Goal: Task Accomplishment & Management: Complete application form

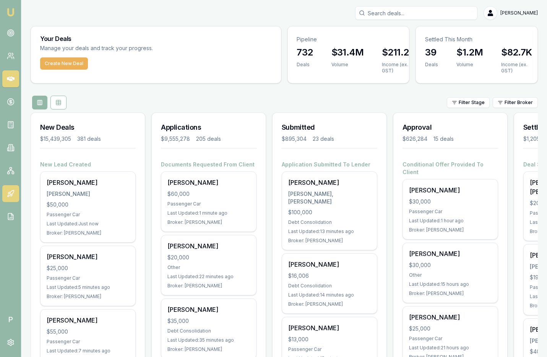
click at [8, 195] on icon at bounding box center [9, 196] width 2 height 2
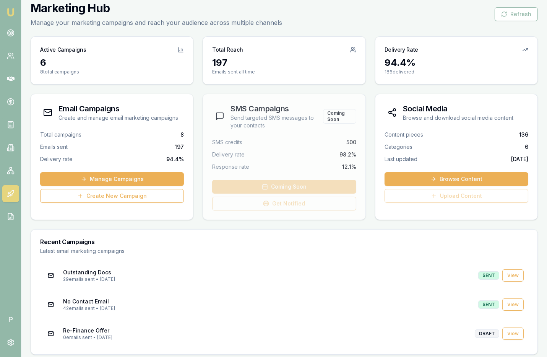
scroll to position [27, 0]
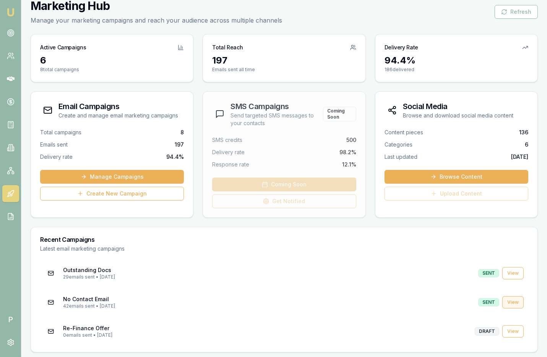
click at [513, 301] on link "View" at bounding box center [513, 302] width 21 height 12
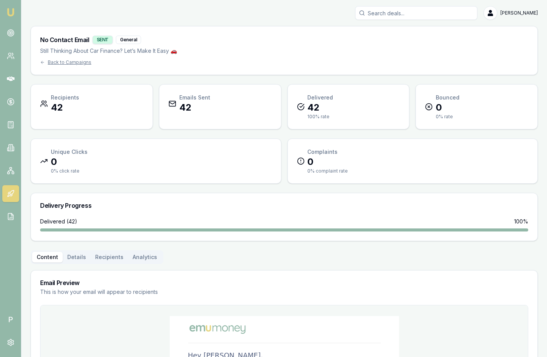
click at [283, 103] on div "Recipients 42 Emails Sent 42 Delivered 42 100 % rate Bounced 0 0 % rate" at bounding box center [285, 106] width 508 height 45
click at [430, 75] on div "No Contact Email SENT General Still Thinking About Car Finance? Let’s Make It E…" at bounding box center [285, 285] width 508 height 519
click at [11, 194] on icon at bounding box center [12, 195] width 2 height 2
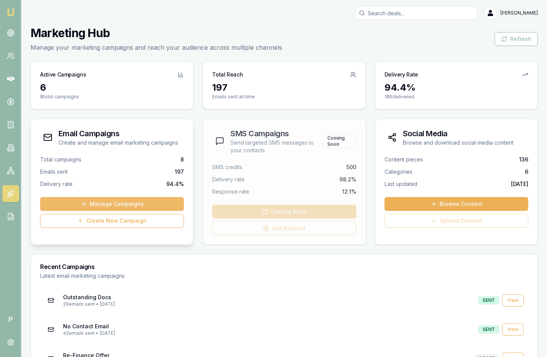
click at [110, 203] on link "Manage Campaigns" at bounding box center [112, 204] width 144 height 14
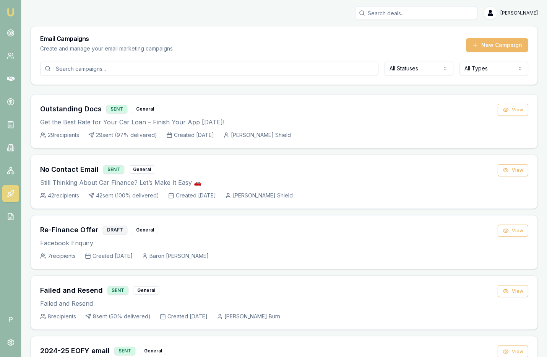
click at [498, 46] on button "New Campaign" at bounding box center [497, 45] width 62 height 14
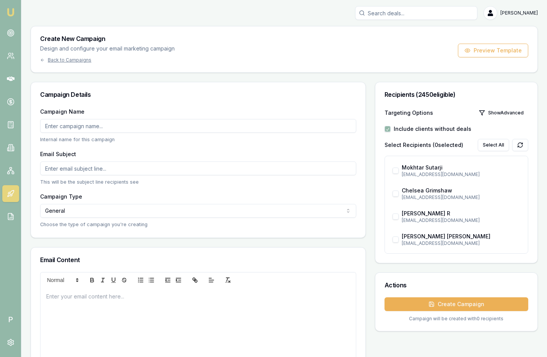
click at [81, 125] on input "Campaign Name" at bounding box center [198, 126] width 316 height 14
click at [86, 124] on input "Campaign Name" at bounding box center [198, 126] width 316 height 14
click at [80, 127] on input "Campaign Name" at bounding box center [198, 126] width 316 height 14
click at [110, 151] on div "Email Subject This will be the subject line recipients see" at bounding box center [198, 167] width 316 height 36
click at [210, 126] on input "Campaign Name" at bounding box center [198, 126] width 316 height 14
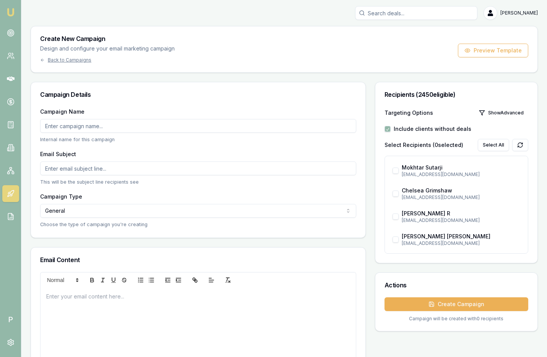
click at [218, 124] on input "Campaign Name" at bounding box center [198, 126] width 316 height 14
click at [217, 104] on div "Campaign Details" at bounding box center [198, 94] width 335 height 24
click at [236, 125] on input "Campaign Name" at bounding box center [198, 126] width 316 height 14
type input "Matt Test"
click at [87, 168] on input "Email Subject" at bounding box center [198, 168] width 316 height 14
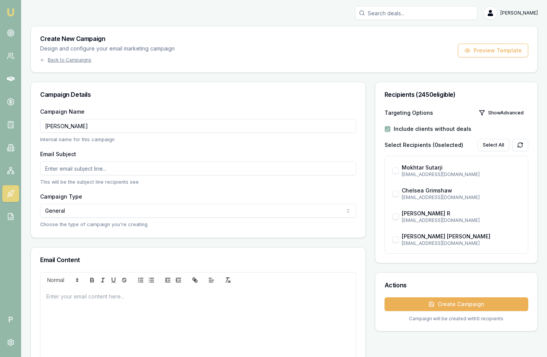
click at [82, 123] on input "Matt Test" at bounding box center [198, 126] width 316 height 14
click at [97, 169] on input "Email Subject" at bounding box center [198, 168] width 316 height 14
type input "d"
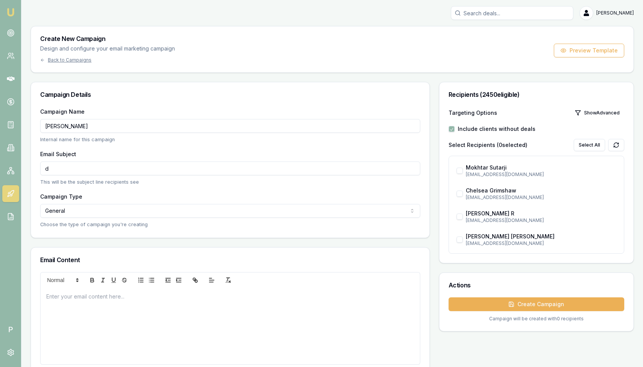
click at [168, 167] on input "d" at bounding box center [230, 168] width 380 height 14
click at [110, 168] on input "Stock up for Christmas" at bounding box center [230, 168] width 380 height 14
type input "Stock up for Christmas"
click at [202, 211] on html "Emu Broker P Matt Leeburn Toggle Menu Create New Campaign Design and configure …" at bounding box center [321, 183] width 643 height 367
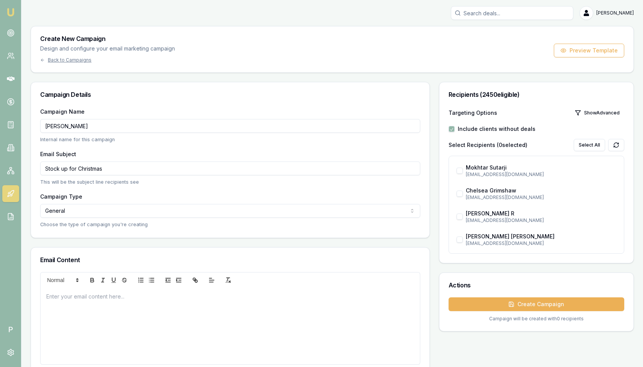
click at [227, 229] on div "Campaign Name Matt Test Internal name for this campaign Email Subject Stock up …" at bounding box center [230, 172] width 398 height 131
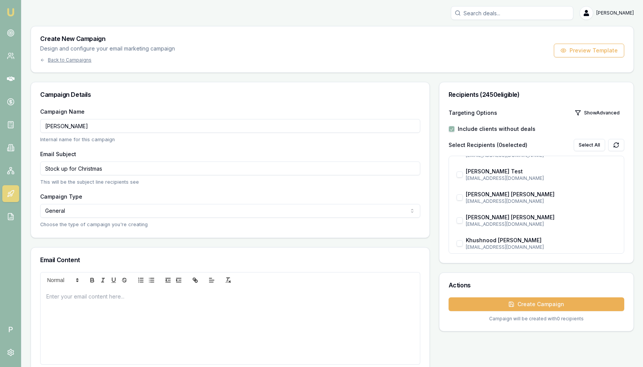
scroll to position [109, 0]
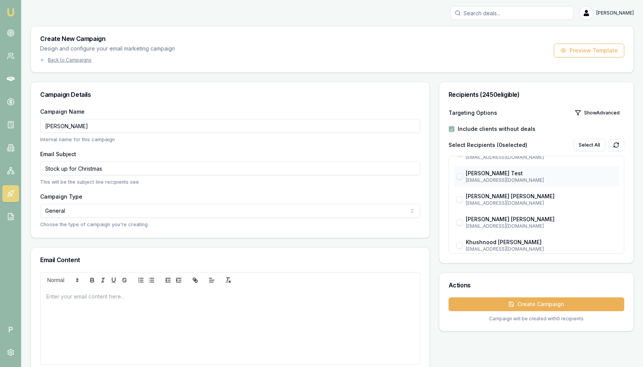
click at [459, 177] on button "button" at bounding box center [459, 176] width 6 height 6
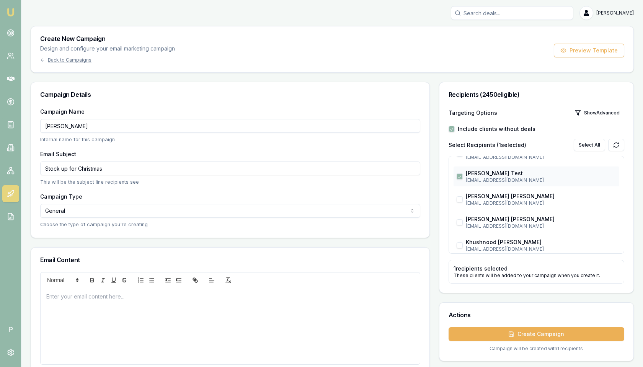
click at [459, 177] on button "button" at bounding box center [459, 176] width 6 height 6
checkbox input "false"
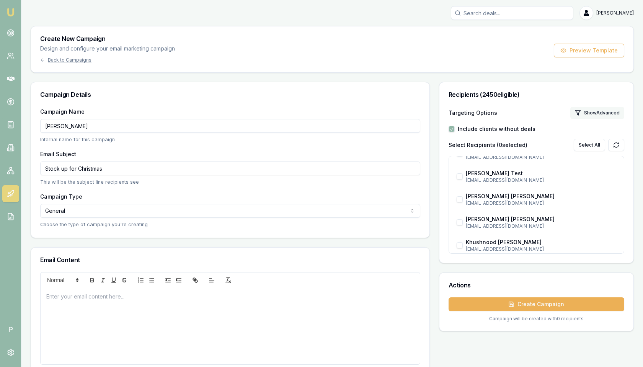
click at [547, 114] on button "Show Advanced" at bounding box center [597, 113] width 54 height 12
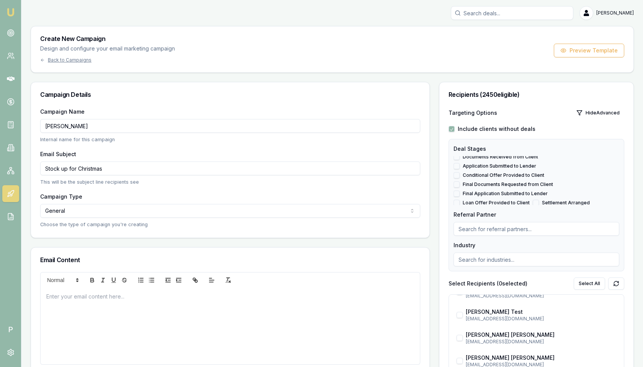
scroll to position [21, 0]
click at [494, 208] on button "Deal on Hold" at bounding box center [496, 211] width 6 height 6
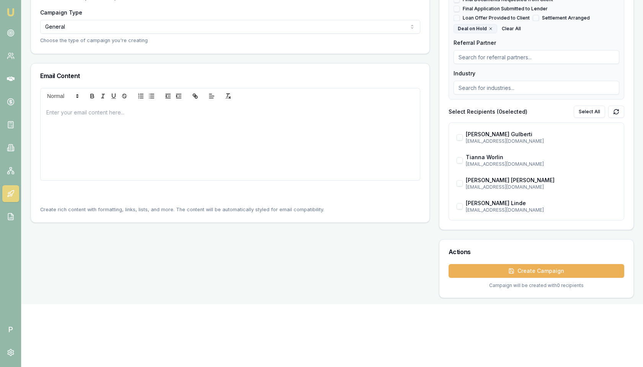
scroll to position [191, 0]
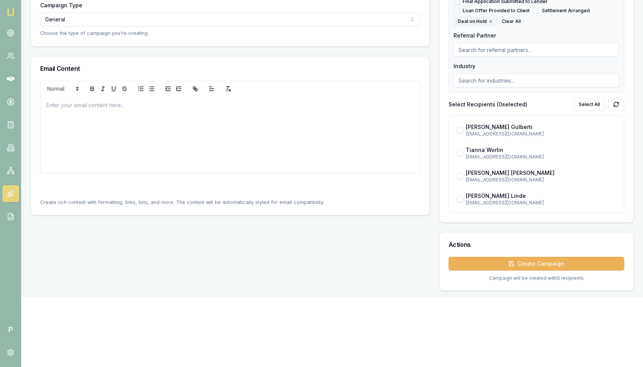
click at [191, 148] on div at bounding box center [230, 134] width 379 height 77
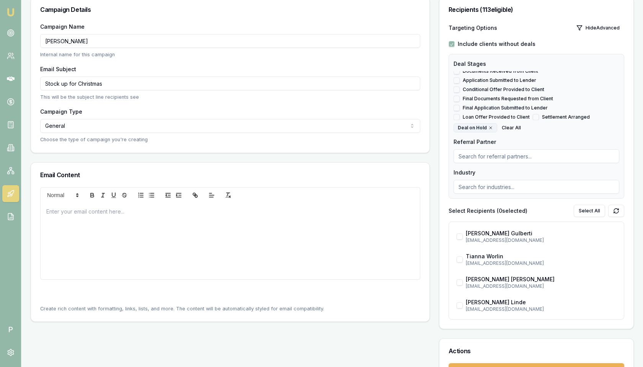
scroll to position [33, 0]
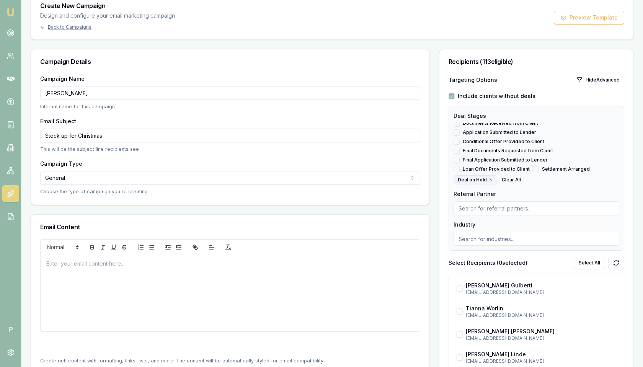
click at [496, 175] on button "Deal on Hold" at bounding box center [496, 178] width 6 height 6
checkbox input "false"
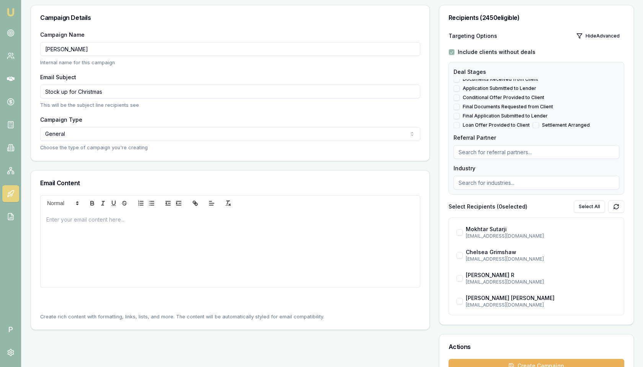
scroll to position [85, 0]
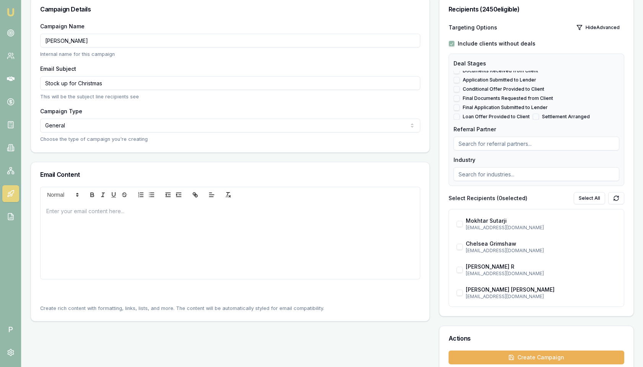
click at [478, 143] on input at bounding box center [536, 144] width 166 height 14
type input "fsp"
click at [482, 144] on input "fsp" at bounding box center [536, 144] width 166 height 14
click at [468, 143] on input "fsp" at bounding box center [536, 144] width 166 height 14
click at [472, 143] on input "fsp" at bounding box center [536, 144] width 166 height 14
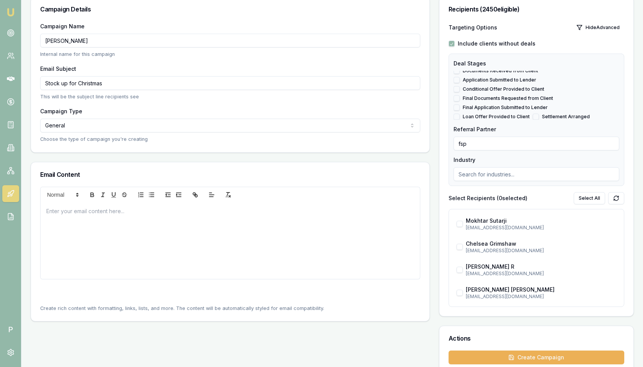
drag, startPoint x: 472, startPoint y: 143, endPoint x: 444, endPoint y: 143, distance: 27.5
click at [444, 143] on div "Targeting Options Hide Advanced Include clients without deals Deal Stages New L…" at bounding box center [536, 168] width 194 height 295
click at [484, 158] on div "Industry" at bounding box center [536, 168] width 166 height 26
click at [479, 177] on input at bounding box center [536, 174] width 166 height 14
click at [494, 158] on div "Industry" at bounding box center [536, 168] width 166 height 26
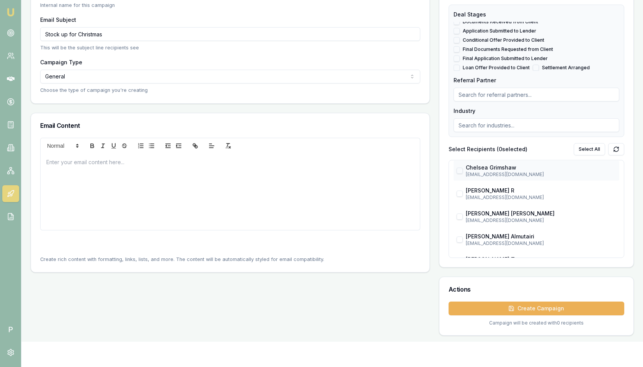
scroll to position [92, 0]
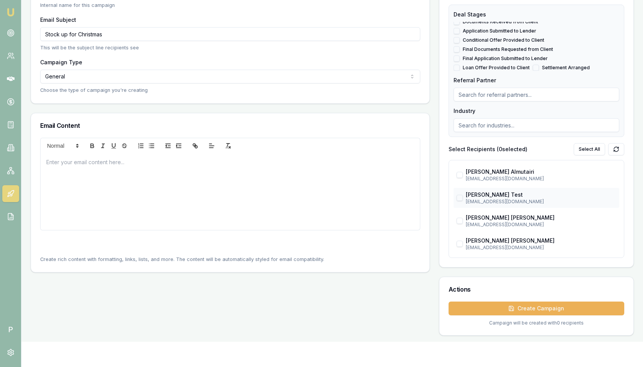
click at [459, 197] on button "button" at bounding box center [459, 198] width 6 height 6
checkbox input "true"
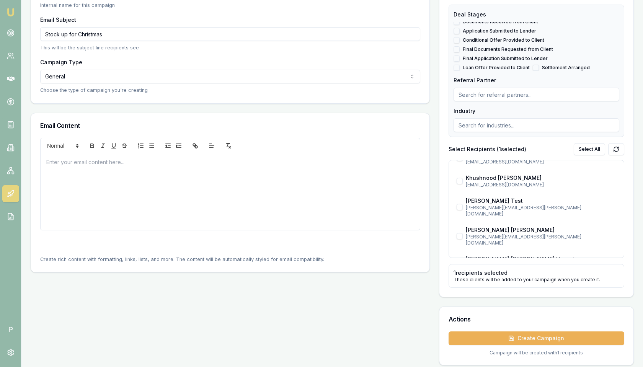
scroll to position [180, 0]
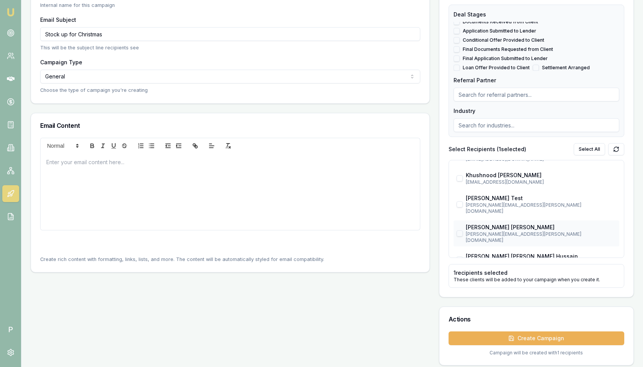
click at [460, 230] on button "button" at bounding box center [459, 233] width 6 height 6
checkbox input "true"
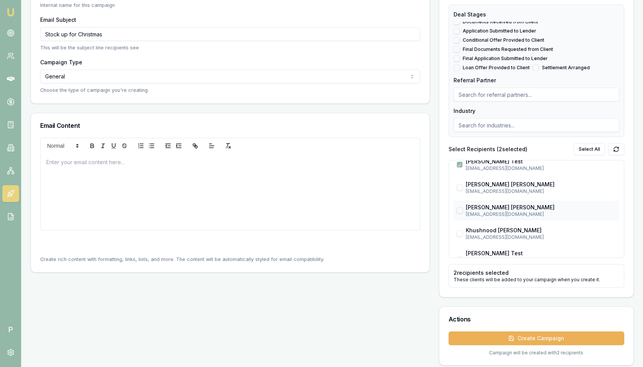
scroll to position [143, 0]
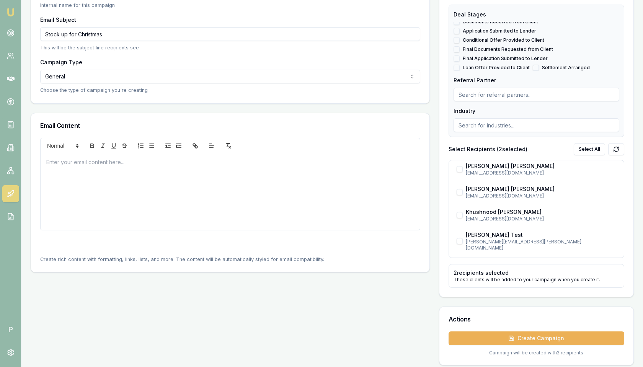
click at [221, 189] on div at bounding box center [230, 191] width 379 height 77
click at [61, 183] on p at bounding box center [230, 187] width 368 height 8
click at [192, 174] on p "Borrow working cap now to get the stock you need for Christmas." at bounding box center [230, 175] width 368 height 8
click at [194, 145] on icon "link" at bounding box center [194, 144] width 3 height 3
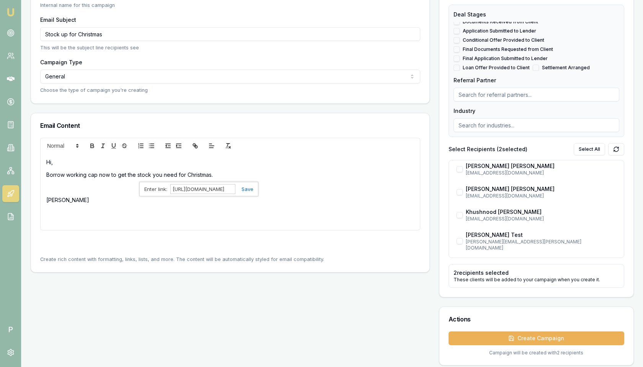
scroll to position [0, 0]
type input "https://emumoney.com.au"
click at [244, 188] on link at bounding box center [244, 189] width 18 height 6
click at [226, 191] on div "Hi, Borrow working cap now to get the stock you need for Christmas . Matt" at bounding box center [230, 191] width 379 height 77
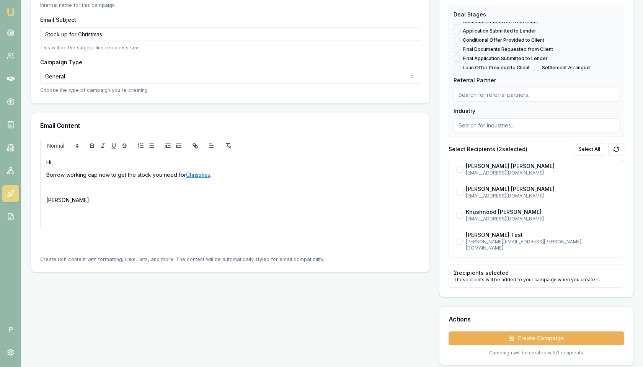
click at [107, 187] on p at bounding box center [230, 187] width 368 height 8
click at [529, 335] on button "Create Campaign" at bounding box center [536, 338] width 176 height 14
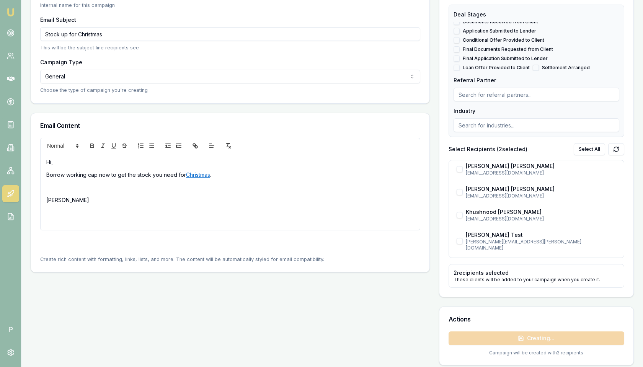
scroll to position [37, 0]
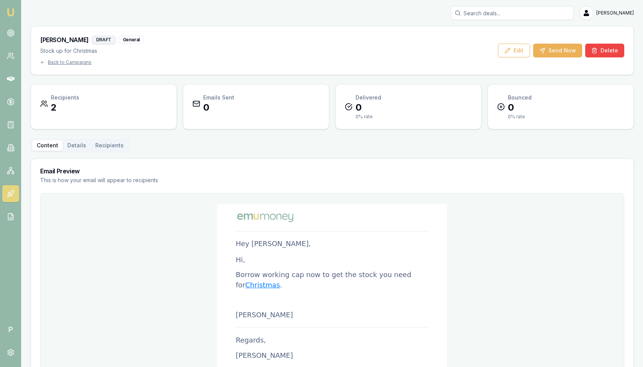
click at [73, 147] on button "Details" at bounding box center [77, 145] width 28 height 11
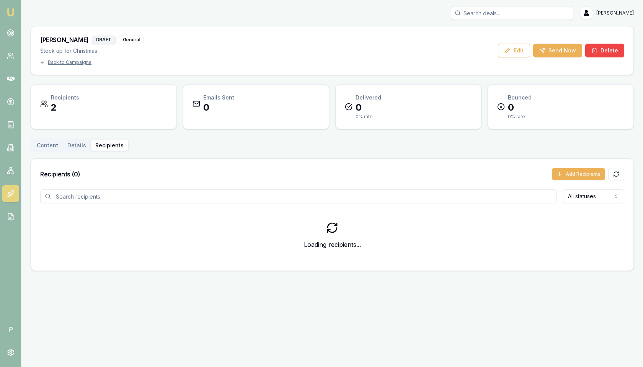
click at [98, 141] on button "Recipients" at bounding box center [109, 145] width 37 height 11
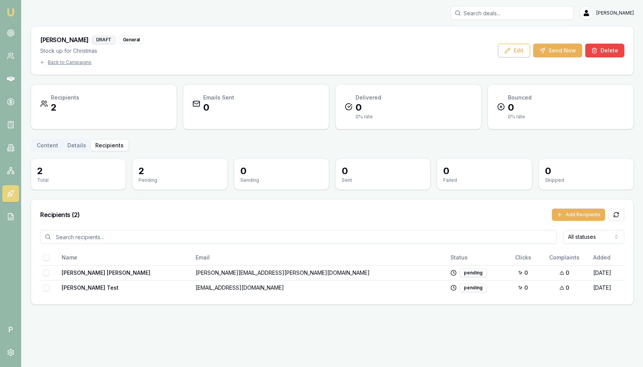
click at [50, 146] on button "Content" at bounding box center [47, 145] width 31 height 11
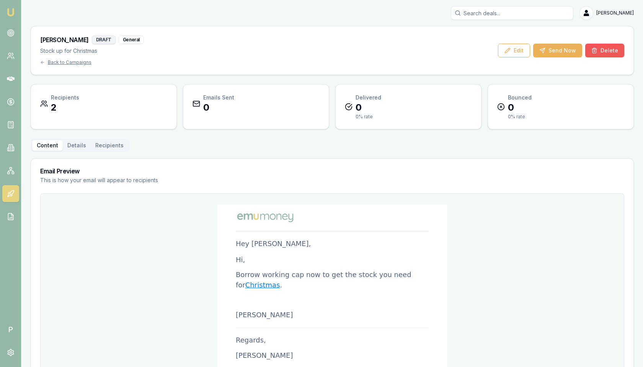
click at [547, 47] on button "Delete" at bounding box center [604, 51] width 39 height 14
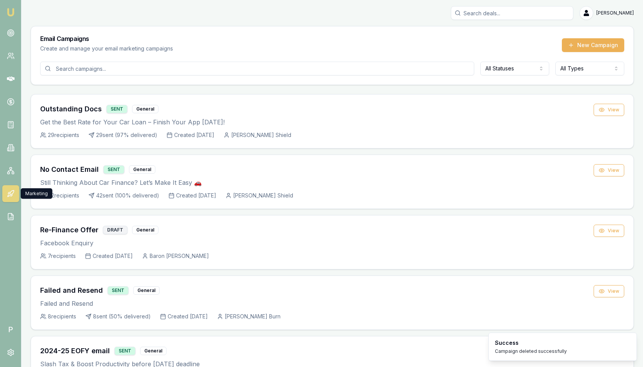
click at [10, 192] on icon at bounding box center [9, 193] width 2 height 2
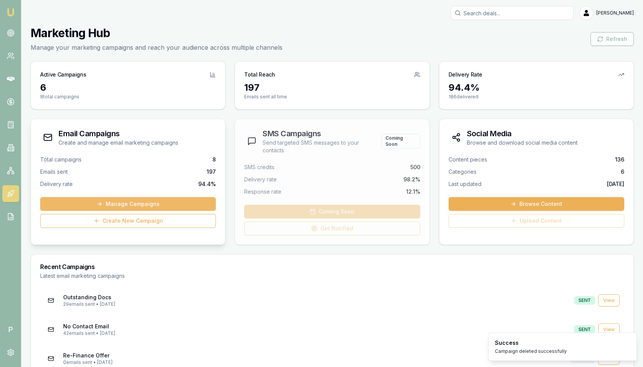
click at [117, 205] on link "Manage Campaigns" at bounding box center [128, 204] width 176 height 14
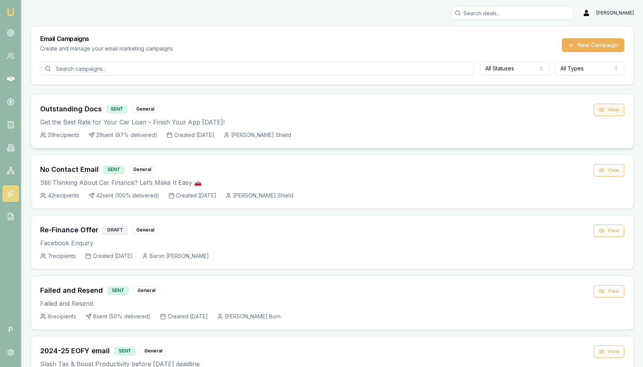
click at [547, 109] on button "View" at bounding box center [608, 110] width 31 height 12
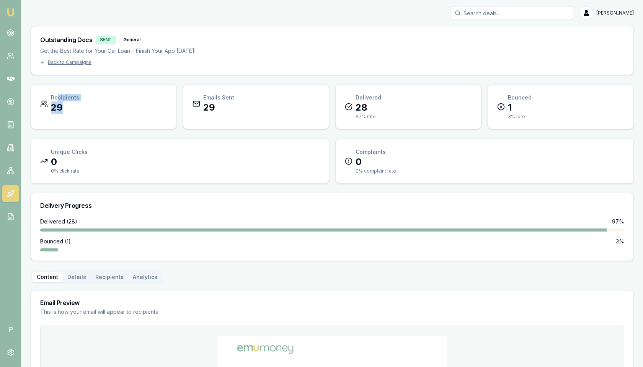
drag, startPoint x: 58, startPoint y: 98, endPoint x: 70, endPoint y: 101, distance: 12.6
click at [70, 101] on div "Recipients 29" at bounding box center [65, 104] width 28 height 20
click at [69, 104] on p "29" at bounding box center [65, 107] width 28 height 12
drag, startPoint x: 41, startPoint y: 40, endPoint x: 91, endPoint y: 40, distance: 50.1
click at [91, 40] on div "Outstanding Docs SENT General" at bounding box center [117, 40] width 155 height 8
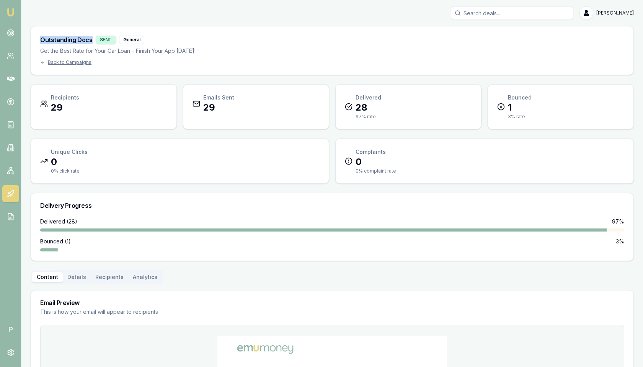
click at [85, 40] on div "Outstanding Docs SENT General" at bounding box center [117, 40] width 155 height 8
click at [40, 39] on div "Outstanding Docs SENT General" at bounding box center [117, 40] width 155 height 8
click at [42, 39] on div "Outstanding Docs SENT General" at bounding box center [117, 40] width 155 height 8
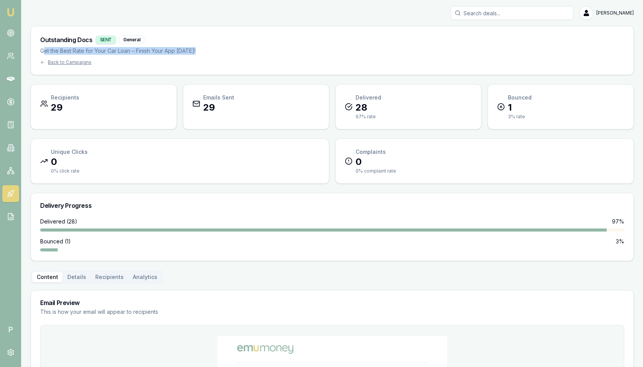
drag, startPoint x: 45, startPoint y: 50, endPoint x: 129, endPoint y: 57, distance: 83.7
click at [129, 57] on div "Outstanding Docs SENT General Get the Best Rate for Your Car Loan – Finish Your…" at bounding box center [117, 51] width 155 height 30
click at [142, 52] on p "Get the Best Rate for Your Car Loan – Finish Your App Today!" at bounding box center [117, 51] width 155 height 8
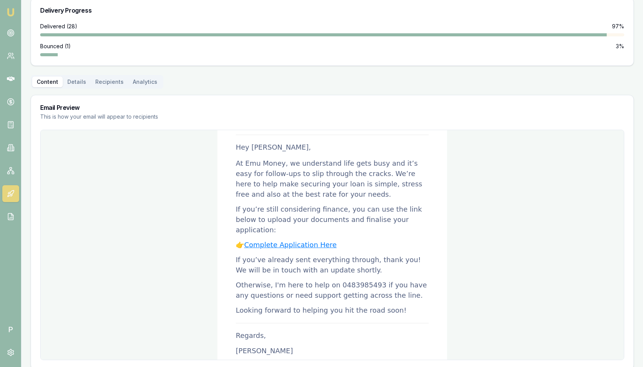
scroll to position [10, 0]
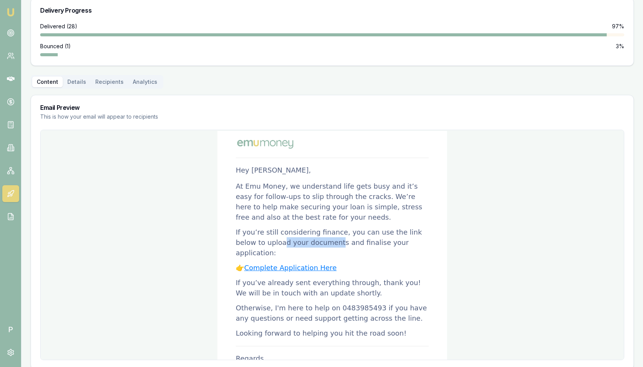
drag, startPoint x: 252, startPoint y: 243, endPoint x: 304, endPoint y: 243, distance: 52.4
click at [304, 243] on p "If you’re still considering finance, you can use the link below to upload your …" at bounding box center [332, 242] width 193 height 31
click at [291, 221] on p "At Emu Money, we understand life gets busy and it’s easy for follow-ups to slip…" at bounding box center [332, 201] width 193 height 41
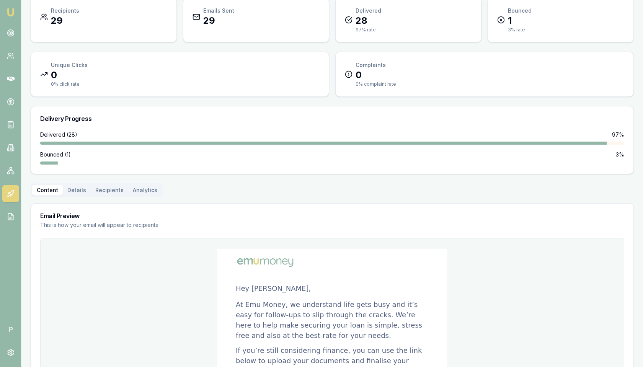
scroll to position [82, 0]
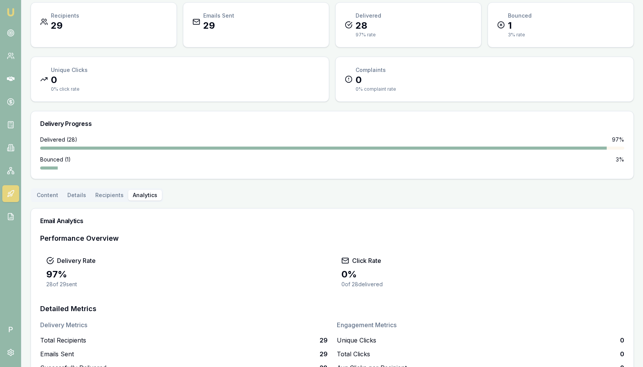
click at [139, 190] on button "Analytics" at bounding box center [145, 195] width 34 height 11
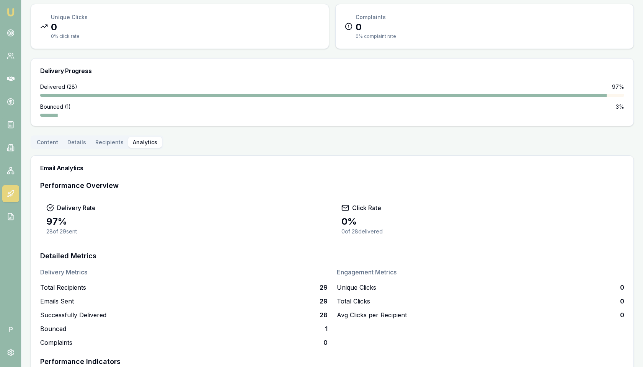
click at [115, 138] on div "Outstanding Docs SENT General Get the Best Rate for Your Car Loan – Finish Your…" at bounding box center [332, 156] width 603 height 530
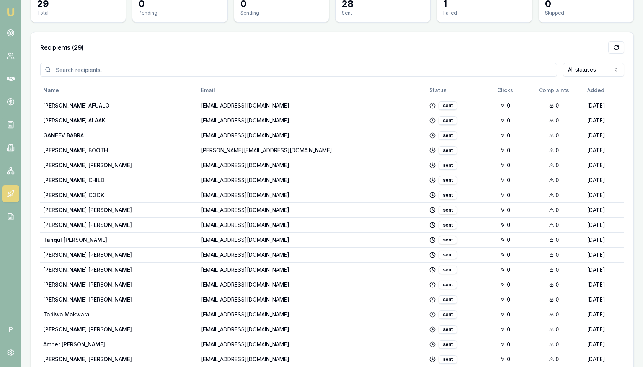
scroll to position [283, 0]
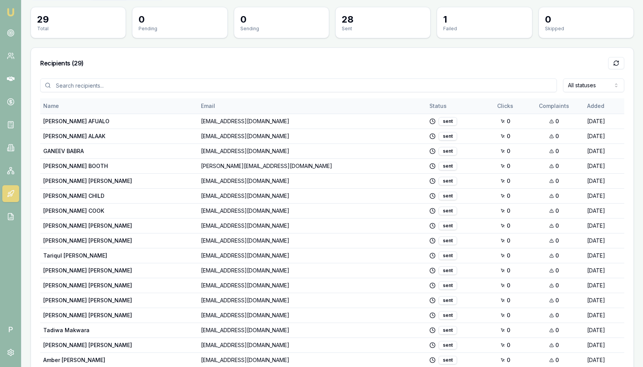
click at [523, 102] on th "Complaints" at bounding box center [553, 105] width 60 height 15
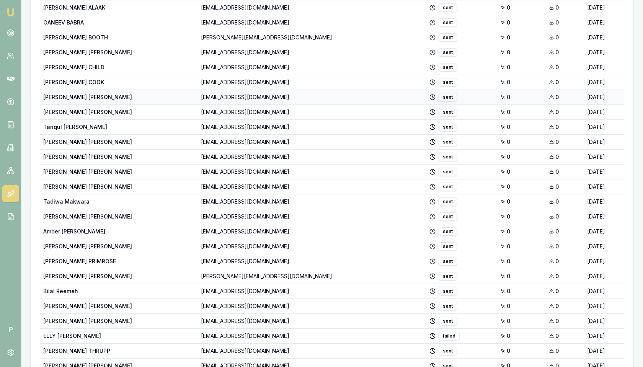
scroll to position [461, 0]
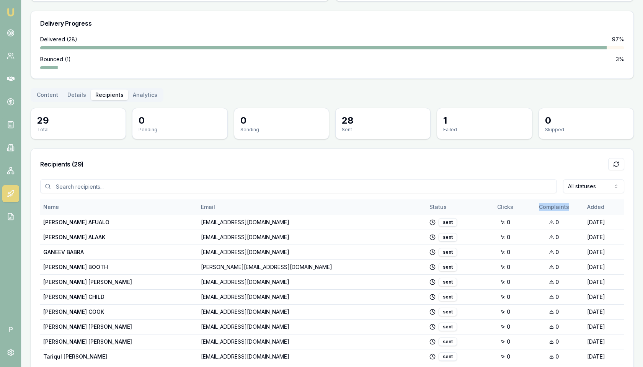
click at [523, 199] on th "Complaints" at bounding box center [553, 206] width 60 height 15
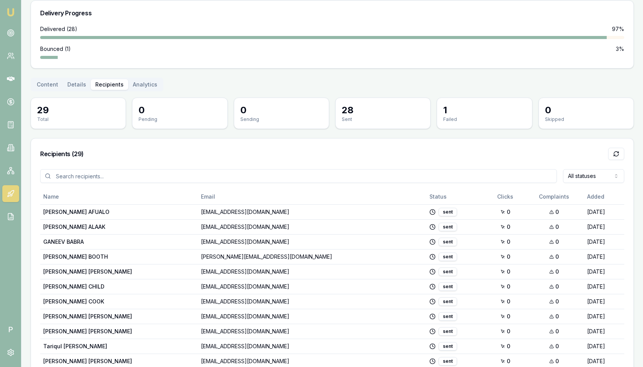
scroll to position [171, 0]
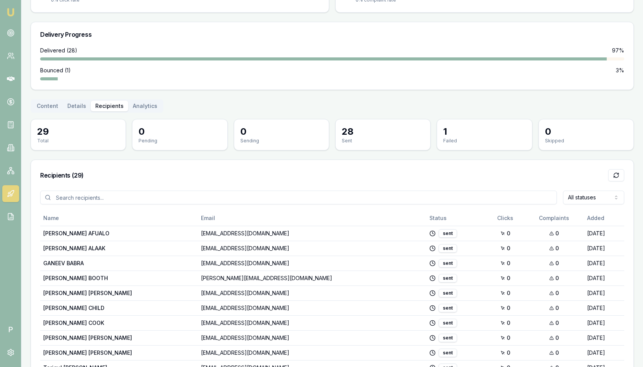
click at [147, 104] on div "Outstanding Docs SENT General Get the Best Rate for Your Car Loan – Finish Your…" at bounding box center [332, 261] width 603 height 813
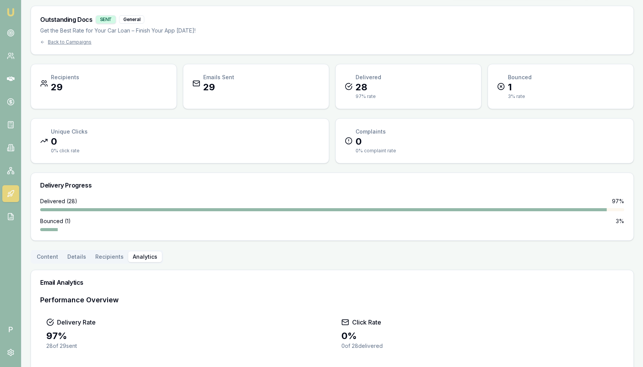
scroll to position [0, 0]
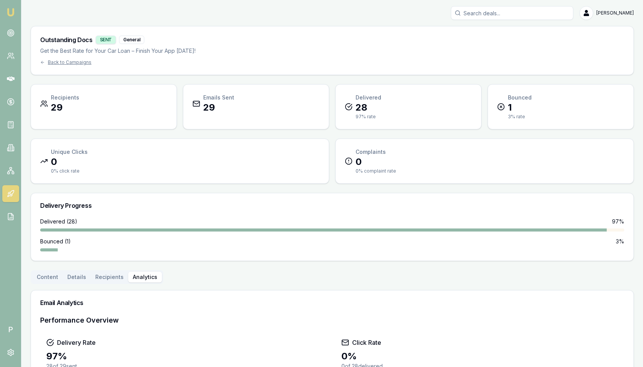
click at [11, 192] on icon at bounding box center [11, 194] width 8 height 8
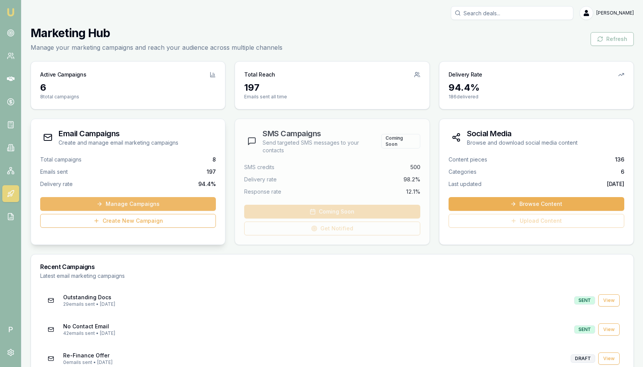
click at [117, 201] on link "Manage Campaigns" at bounding box center [128, 204] width 176 height 14
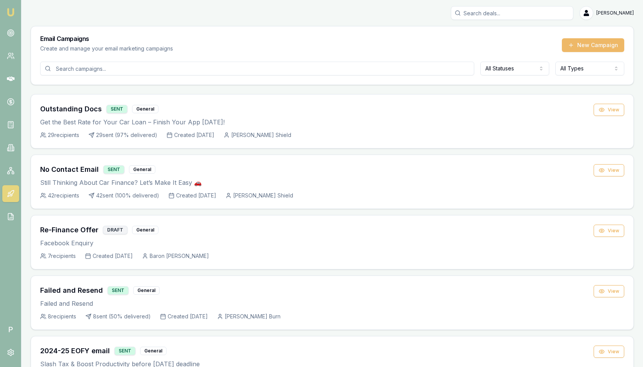
click at [547, 45] on button "New Campaign" at bounding box center [593, 45] width 62 height 14
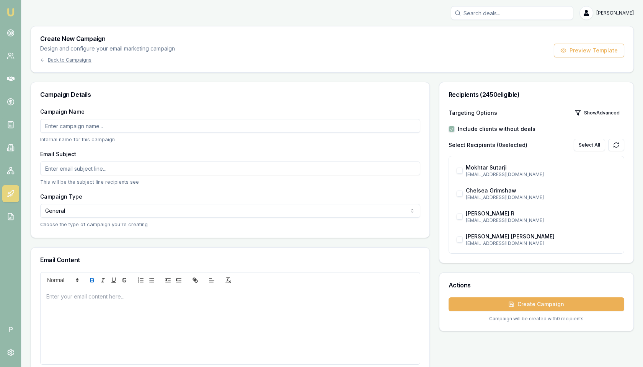
click at [194, 211] on html "Emu Broker P Matt Leeburn Toggle Menu Create New Campaign Design and configure …" at bounding box center [321, 183] width 643 height 367
click at [147, 203] on html "Emu Broker P Matt Leeburn Toggle Menu Create New Campaign Design and configure …" at bounding box center [321, 183] width 643 height 367
click at [111, 180] on html "Emu Broker P Matt Leeburn Toggle Menu Create New Campaign Design and configure …" at bounding box center [321, 183] width 643 height 367
click at [93, 177] on html "Emu Broker P Matt Leeburn Toggle Menu Create New Campaign Design and configure …" at bounding box center [321, 183] width 643 height 367
select select "NEWSLETTER"
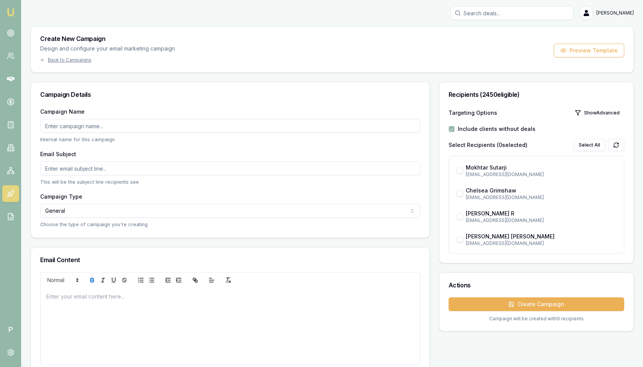
click at [112, 236] on div "Campaign Name Internal name for this campaign Email Subject This will be the su…" at bounding box center [230, 172] width 398 height 131
click at [124, 238] on div "Campaign Details Campaign Name Internal name for this campaign Email Subject Th…" at bounding box center [230, 244] width 399 height 325
click at [102, 239] on div "Campaign Details Campaign Name Internal name for this campaign Email Subject Th…" at bounding box center [230, 244] width 399 height 325
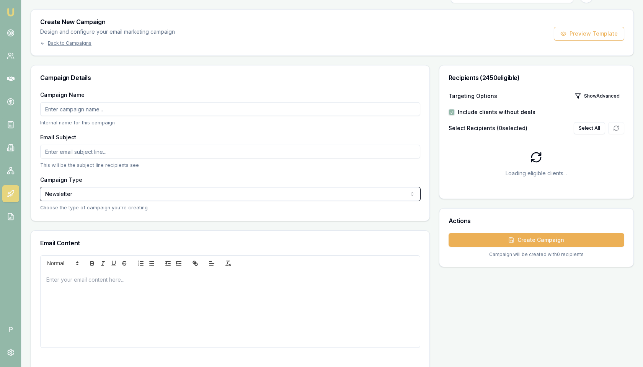
click at [87, 234] on div "Email Content Create rich content with formatting, links, lists, and more. The …" at bounding box center [230, 310] width 399 height 160
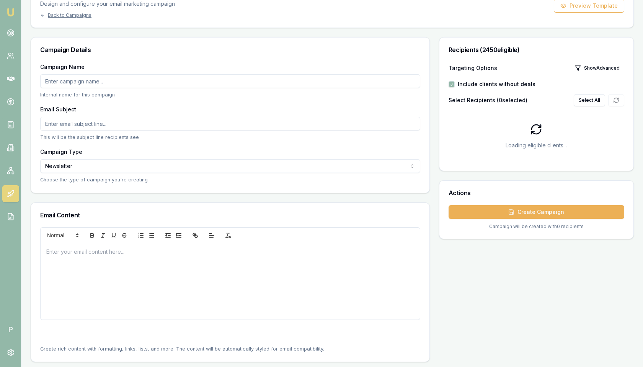
click at [91, 262] on div at bounding box center [230, 281] width 379 height 77
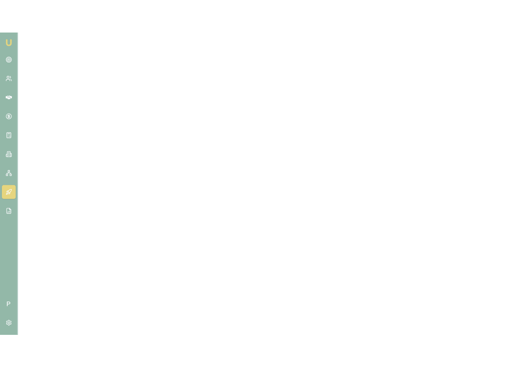
scroll to position [48396, 0]
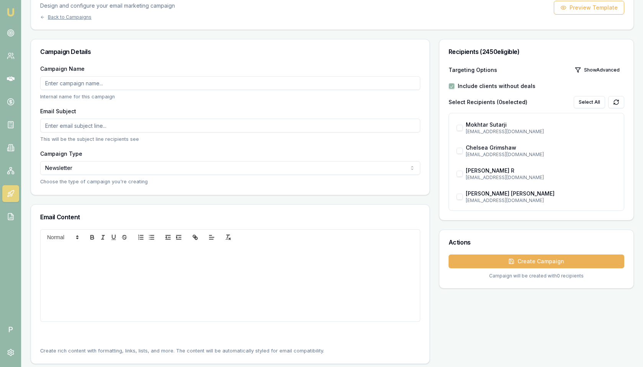
scroll to position [80, 0]
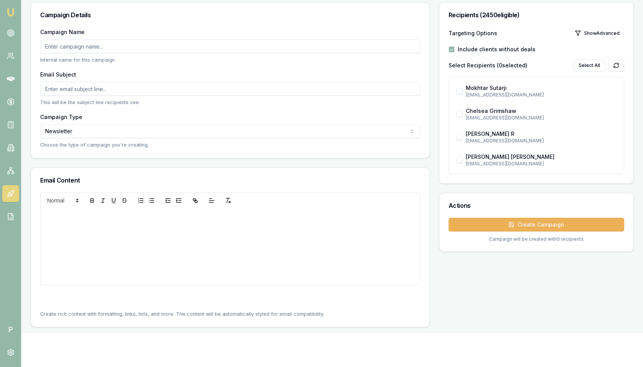
click at [210, 241] on div at bounding box center [230, 246] width 379 height 77
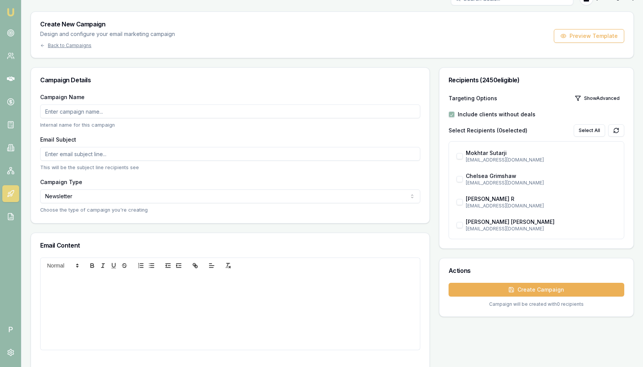
scroll to position [14, 0]
click at [93, 150] on input "Email Subject" at bounding box center [230, 154] width 380 height 14
type input "🔥"
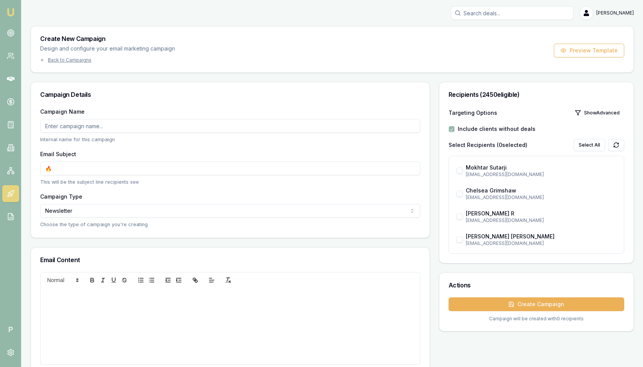
select select "NEWSLETTER"
